Goal: Task Accomplishment & Management: Manage account settings

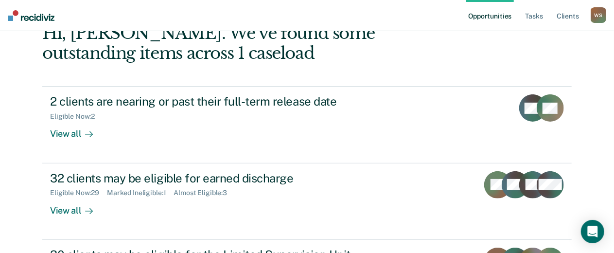
scroll to position [2, 0]
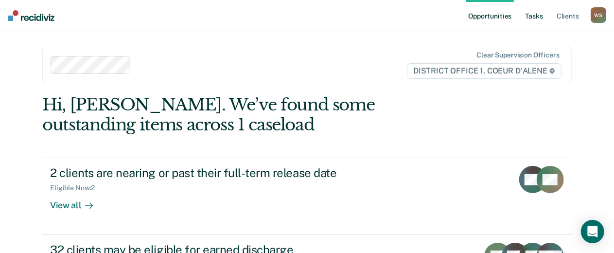
click at [524, 22] on link "Tasks" at bounding box center [534, 15] width 21 height 31
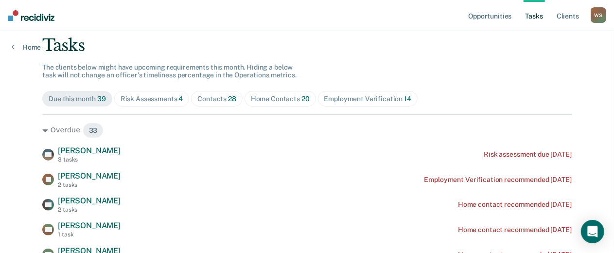
scroll to position [57, 0]
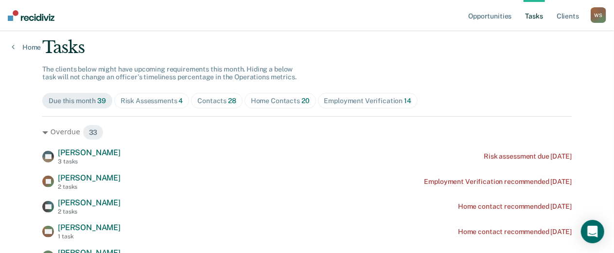
click at [243, 108] on span "Contacts 28" at bounding box center [217, 101] width 52 height 16
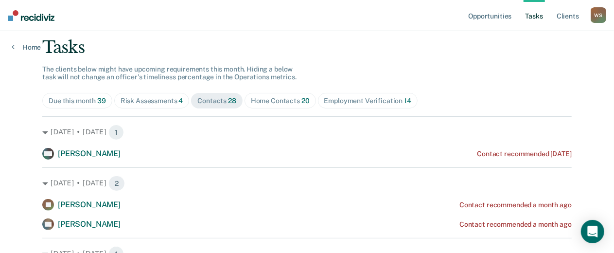
drag, startPoint x: 614, startPoint y: 32, endPoint x: 614, endPoint y: 37, distance: 5.4
click at [614, 31] on nav "Opportunities Tasks Client s [PERSON_NAME] Profile How it works Log Out" at bounding box center [307, 15] width 614 height 31
click at [614, 38] on html "Looks like you’re using Internet Explorer 11. For faster loading and a better e…" at bounding box center [307, 69] width 614 height 253
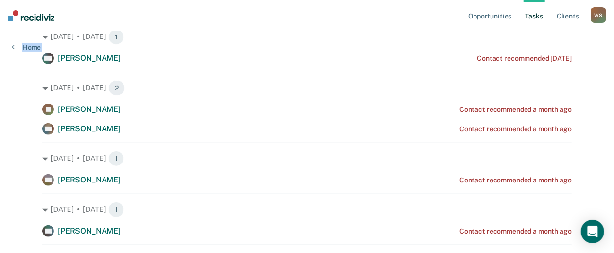
scroll to position [145, 0]
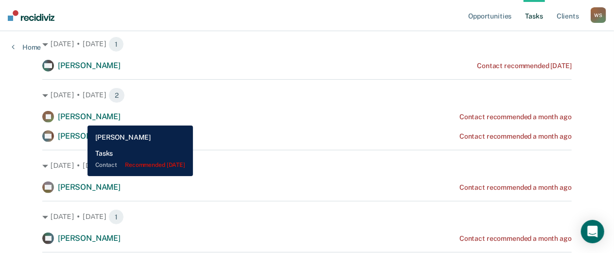
click at [80, 70] on span "[PERSON_NAME]" at bounding box center [89, 65] width 63 height 9
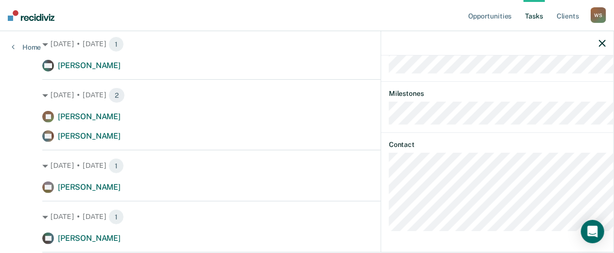
scroll to position [285, 0]
